Goal: Transaction & Acquisition: Purchase product/service

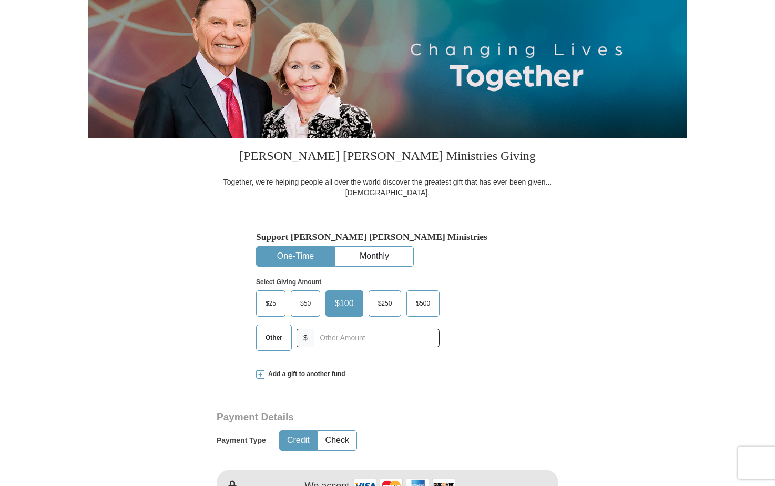
scroll to position [158, 0]
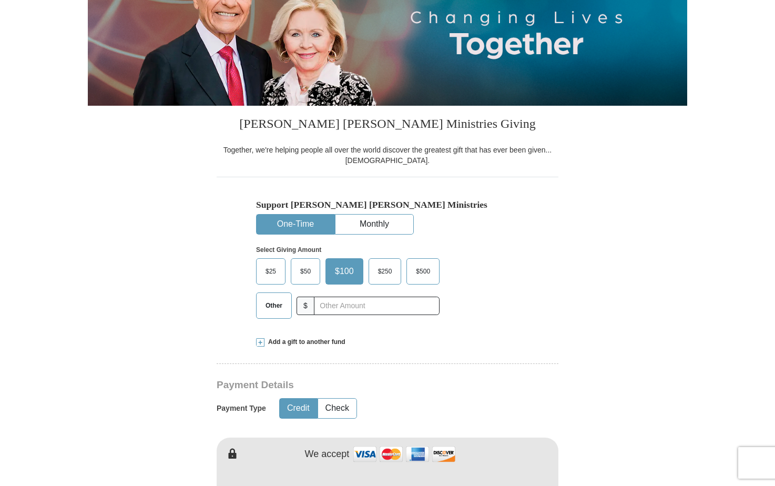
click at [269, 271] on span "$25" at bounding box center [270, 271] width 21 height 16
click at [0, 0] on input "$25" at bounding box center [0, 0] width 0 height 0
click at [260, 340] on span at bounding box center [260, 342] width 8 height 8
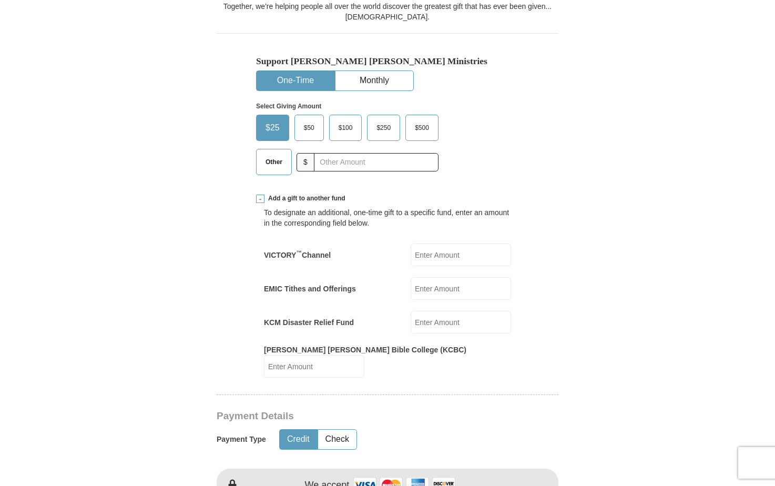
scroll to position [315, 0]
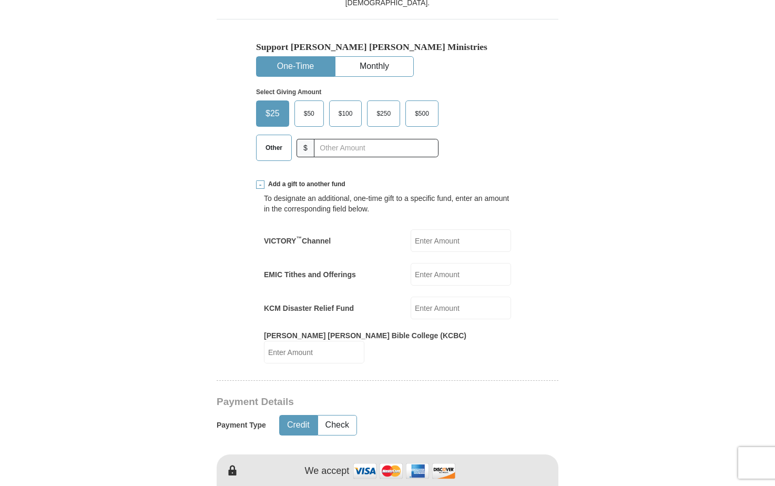
click at [264, 184] on span at bounding box center [260, 184] width 8 height 8
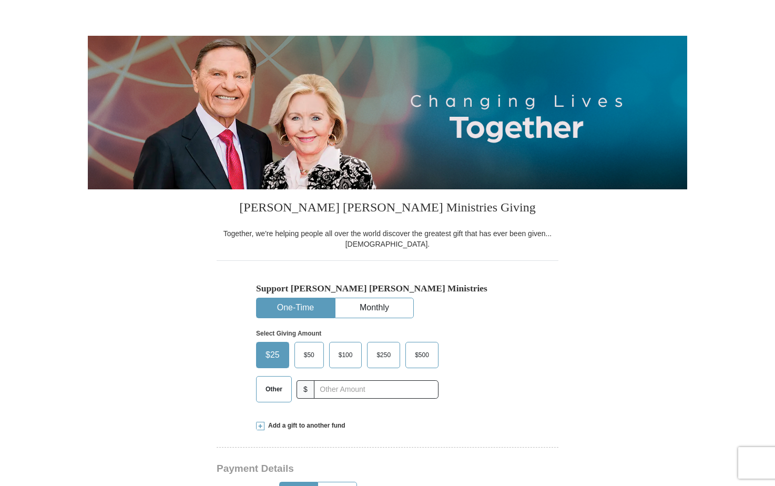
scroll to position [0, 0]
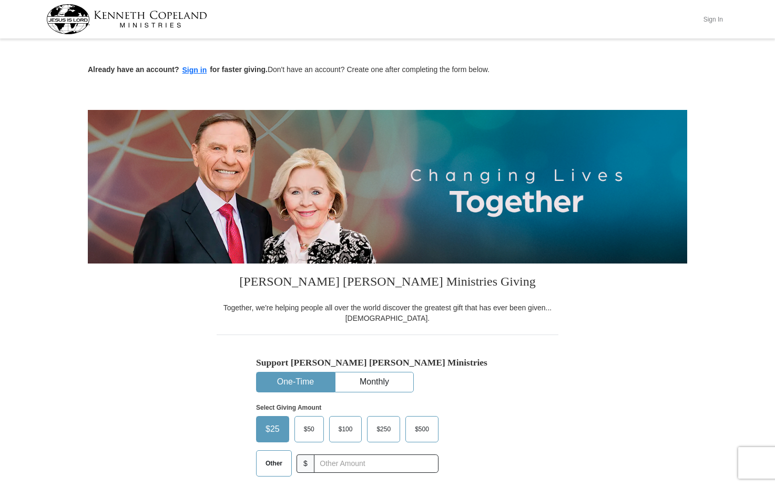
click at [716, 15] on button "Sign In" at bounding box center [713, 19] width 32 height 16
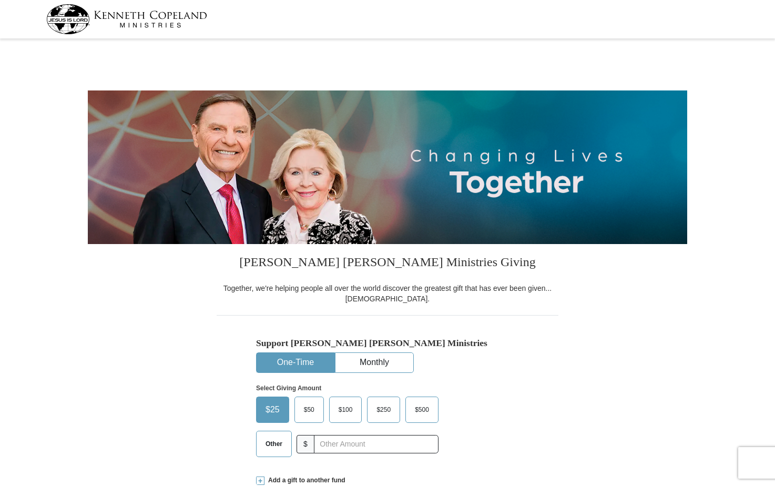
select select "WI"
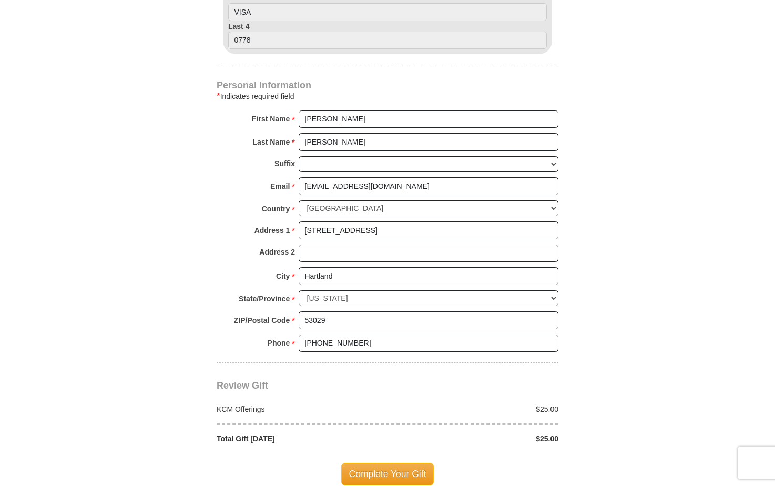
scroll to position [683, 0]
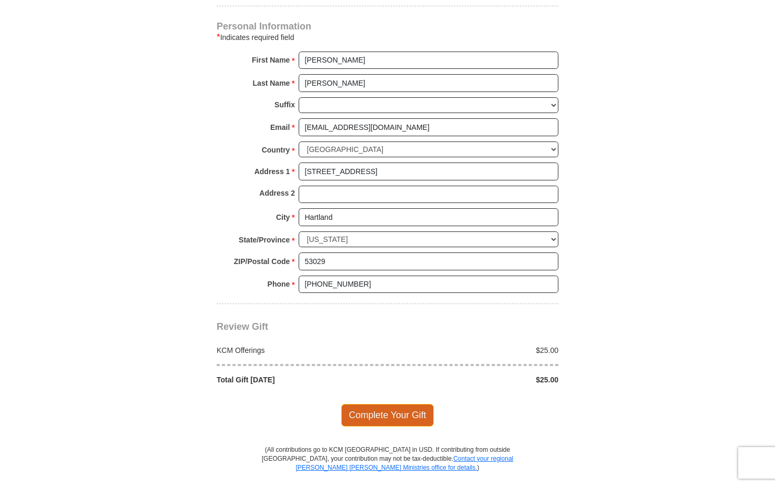
click at [401, 415] on span "Complete Your Gift" at bounding box center [387, 415] width 93 height 22
